Goal: Check status: Check status

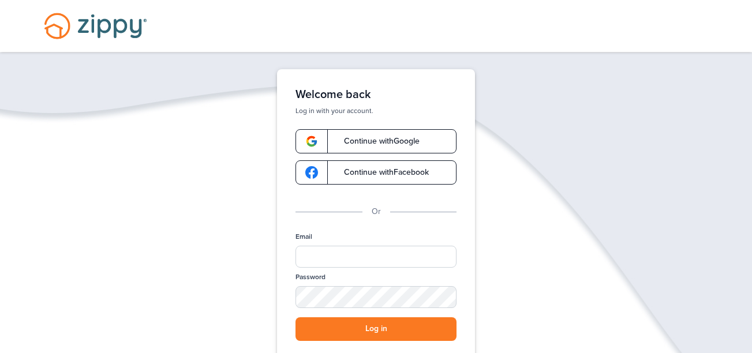
click at [401, 135] on link "Continue with Google" at bounding box center [375, 141] width 161 height 24
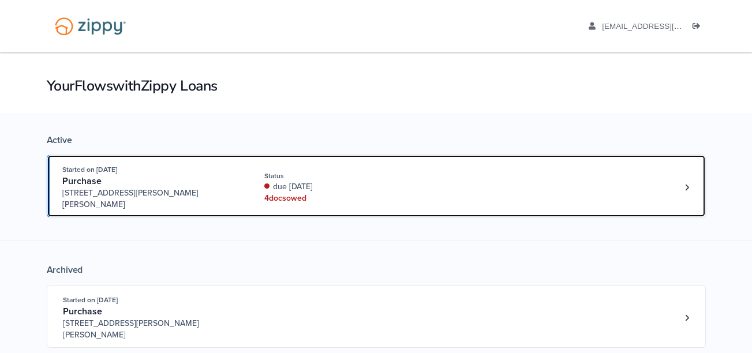
click at [388, 193] on div "4 doc s owed" at bounding box center [341, 199] width 154 height 12
